Goal: Use online tool/utility: Utilize a website feature to perform a specific function

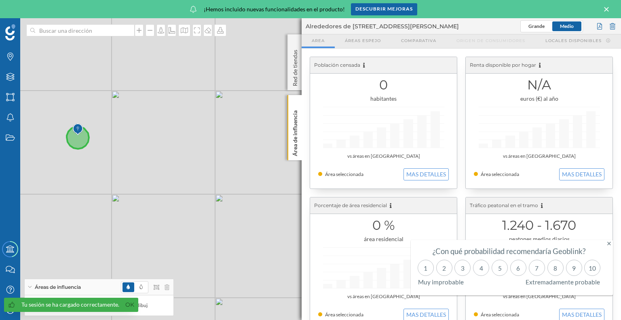
click at [605, 10] on icon at bounding box center [606, 9] width 4 height 4
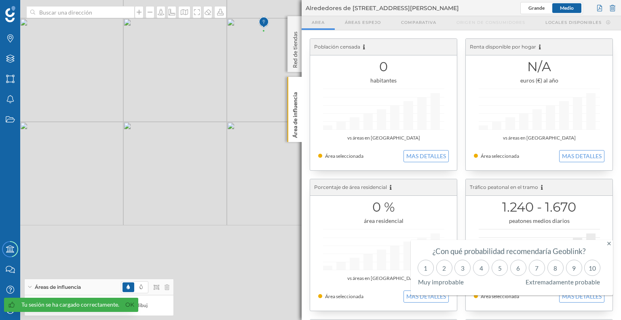
drag, startPoint x: 177, startPoint y: 186, endPoint x: 233, endPoint y: 66, distance: 132.4
click at [233, 66] on div "© Mapbox © OpenStreetMap Improve this map" at bounding box center [310, 160] width 621 height 320
drag, startPoint x: 171, startPoint y: 152, endPoint x: 273, endPoint y: 12, distance: 173.4
click at [273, 12] on div "© Mapbox © OpenStreetMap Improve this map" at bounding box center [310, 160] width 621 height 320
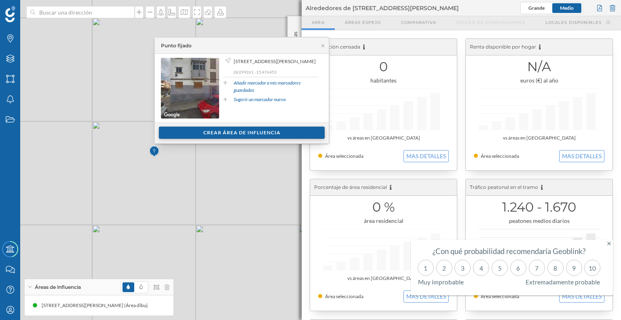
click at [209, 135] on div "Crear área de influencia" at bounding box center [242, 133] width 166 height 12
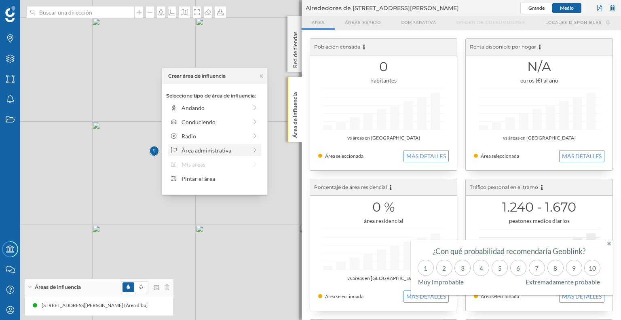
click at [210, 149] on div "Área administrativa" at bounding box center [215, 150] width 66 height 8
drag, startPoint x: 212, startPoint y: 131, endPoint x: 197, endPoint y: 134, distance: 14.8
click at [197, 134] on div "Municipio" at bounding box center [222, 136] width 80 height 8
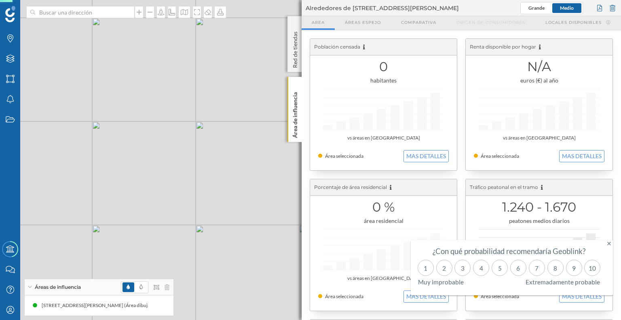
click at [197, 134] on div "© Mapbox © OpenStreetMap Improve this map" at bounding box center [310, 160] width 621 height 320
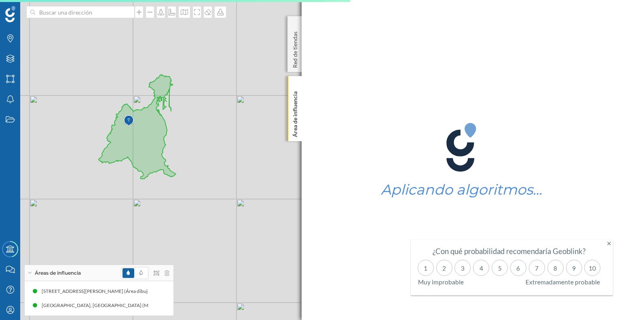
click at [606, 241] on div "¿Con qué probabilidad recomendaría Geoblink? 1 2 3 4 5 6 7 8 9 10 Muy improbabl…" at bounding box center [509, 267] width 197 height 55
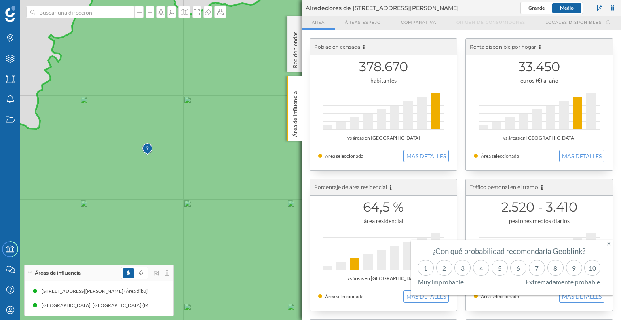
click at [611, 245] on div "¿Con qué probabilidad recomendaría Geoblink? 1 2 3 4 5 6 7 8 9 10 Muy improbabl…" at bounding box center [512, 267] width 202 height 55
click at [611, 242] on div "¿Con qué probabilidad recomendaría Geoblink? 1 2 3 4 5 6 7 8 9 10 Muy improbabl…" at bounding box center [512, 267] width 202 height 55
click at [141, 301] on div "[GEOGRAPHIC_DATA], [GEOGRAPHIC_DATA] (Municipio)" at bounding box center [99, 305] width 141 height 12
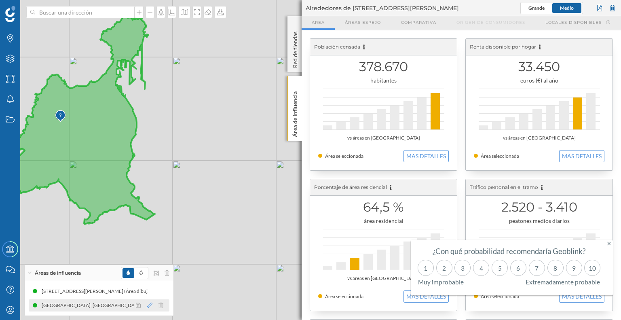
click at [152, 305] on icon at bounding box center [150, 306] width 6 height 6
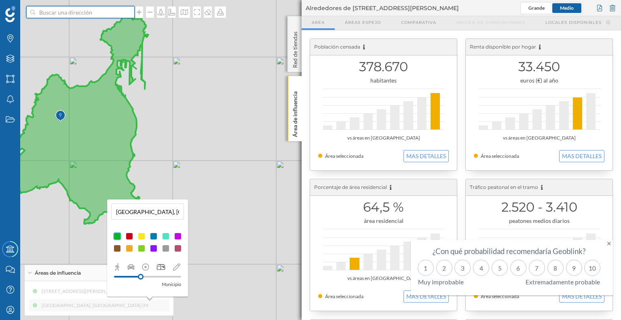
click at [55, 11] on input at bounding box center [80, 12] width 91 height 12
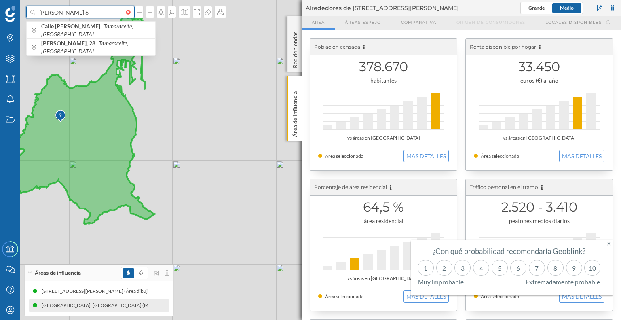
type input "[PERSON_NAME] 6"
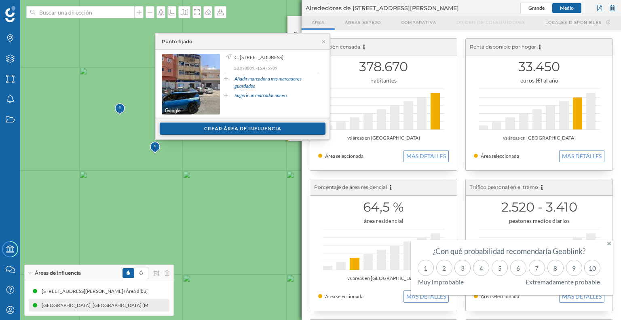
click at [246, 124] on div "Crear área de influencia" at bounding box center [243, 129] width 166 height 12
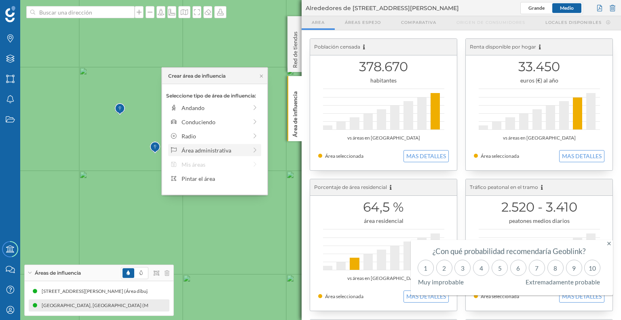
click at [243, 147] on div "Área administrativa" at bounding box center [215, 150] width 66 height 8
click at [229, 147] on div "Distrito" at bounding box center [222, 150] width 80 height 8
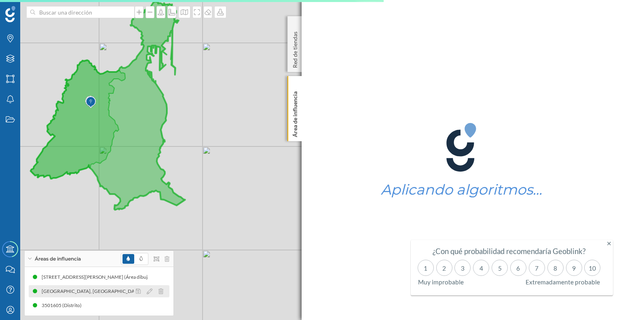
click at [162, 294] on div at bounding box center [152, 291] width 36 height 10
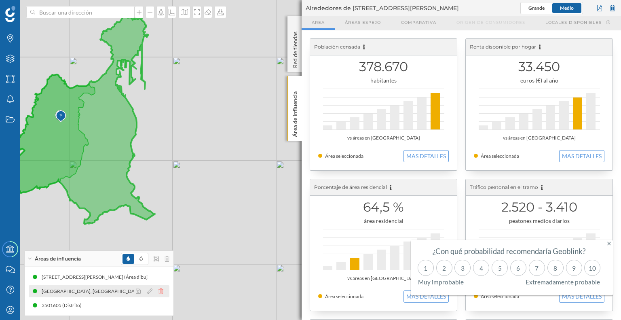
click at [162, 292] on icon at bounding box center [161, 291] width 5 height 6
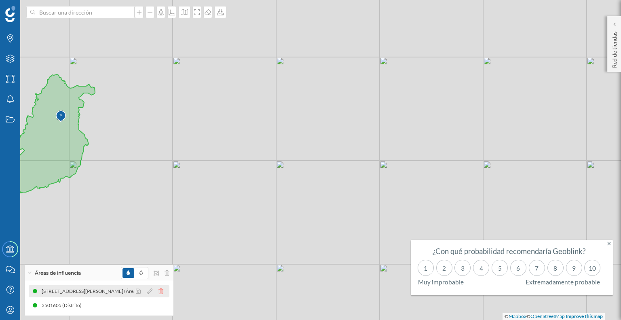
click at [163, 289] on icon at bounding box center [161, 291] width 5 height 6
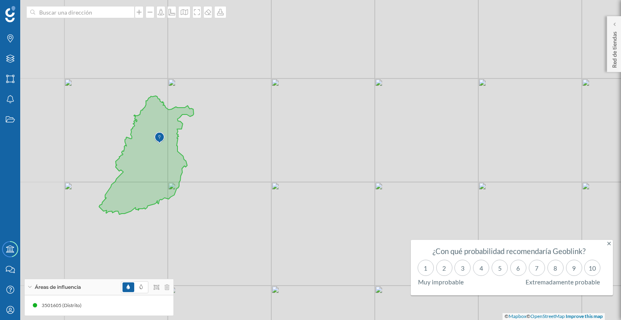
drag, startPoint x: 112, startPoint y: 171, endPoint x: 211, endPoint y: 193, distance: 101.8
click at [211, 193] on div "© Mapbox © OpenStreetMap Improve this map" at bounding box center [310, 160] width 621 height 320
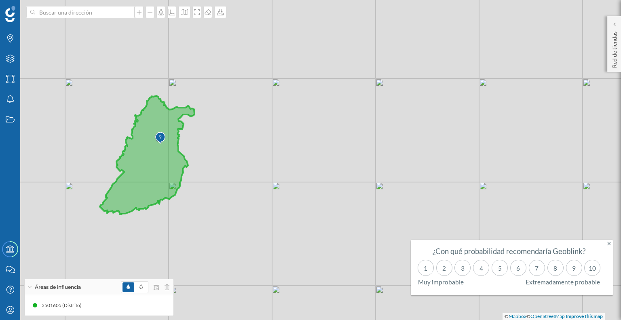
click at [166, 146] on icon at bounding box center [147, 155] width 95 height 118
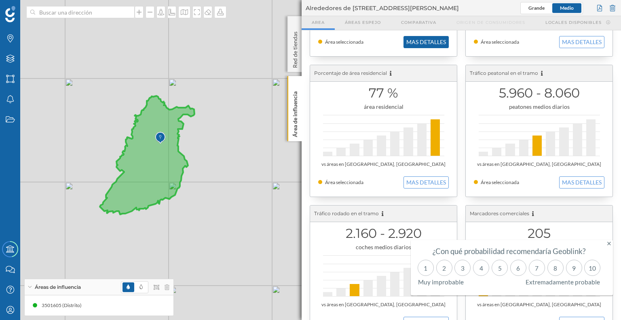
scroll to position [138, 0]
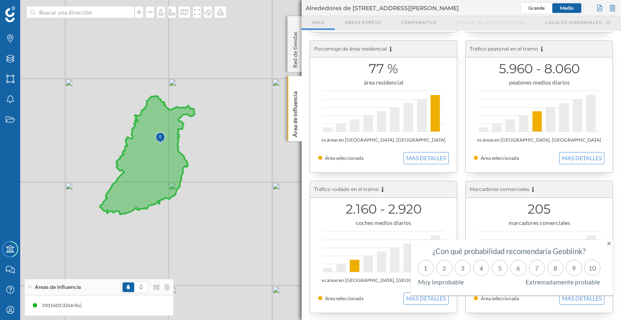
click at [607, 242] on icon at bounding box center [609, 244] width 4 height 4
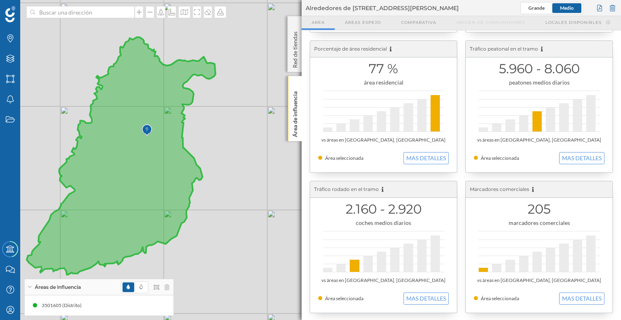
click at [143, 130] on img at bounding box center [147, 130] width 10 height 16
click at [150, 304] on icon at bounding box center [150, 306] width 6 height 6
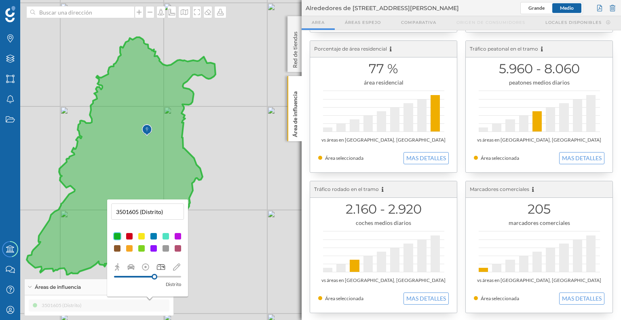
click at [145, 146] on icon at bounding box center [121, 155] width 189 height 237
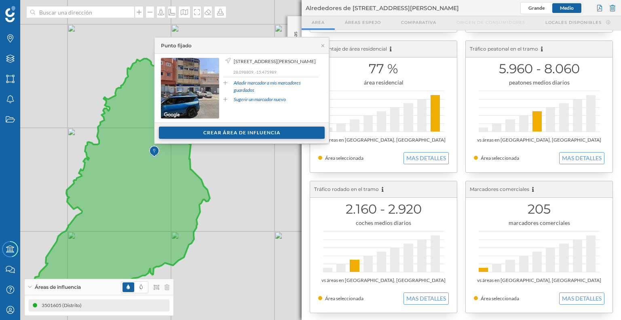
click at [199, 131] on div "Crear área de influencia" at bounding box center [242, 133] width 166 height 12
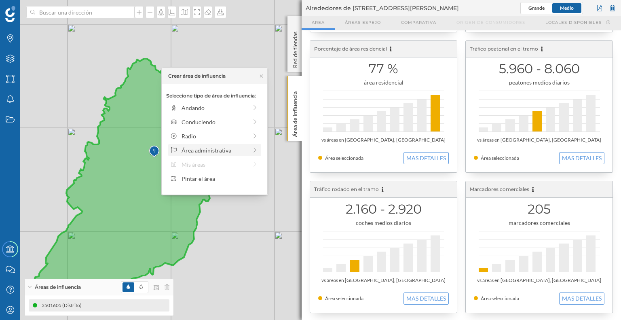
click at [258, 152] on div "Área administrativa" at bounding box center [214, 150] width 93 height 12
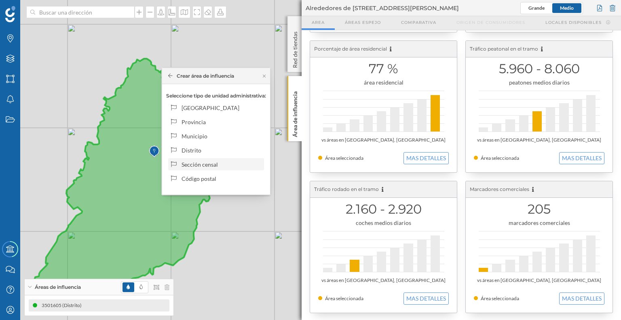
click at [210, 164] on div "Sección censal" at bounding box center [222, 164] width 80 height 8
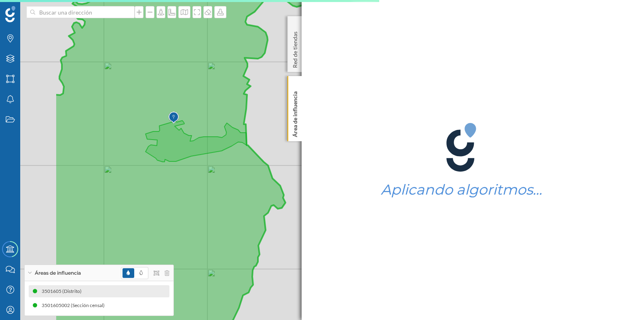
drag, startPoint x: 150, startPoint y: 98, endPoint x: 269, endPoint y: 120, distance: 120.5
click at [269, 120] on div "© Mapbox © OpenStreetMap Improve this map" at bounding box center [310, 160] width 621 height 320
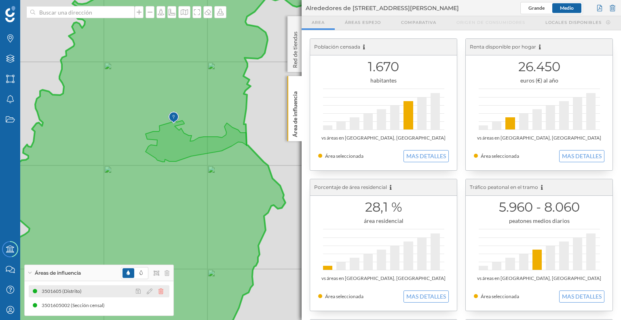
click at [160, 290] on icon at bounding box center [161, 291] width 5 height 6
